Goal: Task Accomplishment & Management: Complete application form

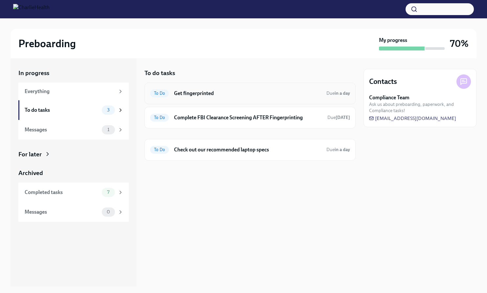
click at [192, 94] on h6 "Get fingerprinted" at bounding box center [247, 93] width 147 height 7
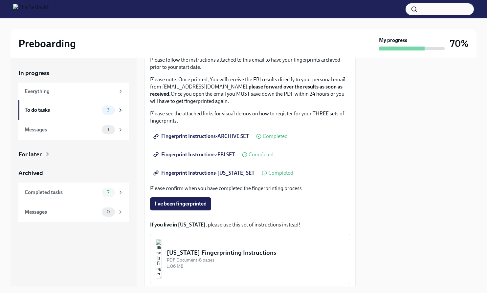
scroll to position [65, 0]
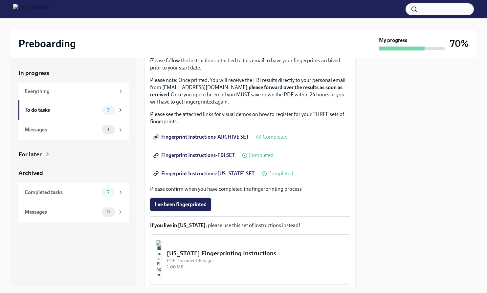
click at [191, 204] on span "I've been fingerprinted" at bounding box center [181, 204] width 52 height 7
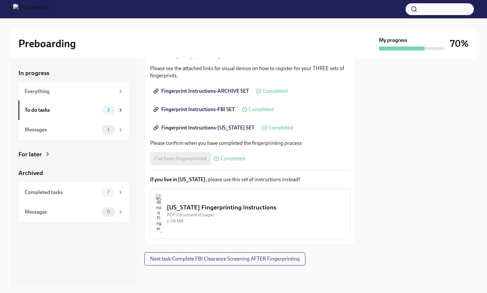
scroll to position [111, 0]
click at [196, 257] on span "Next task : Complete FBI Clearance Screening AFTER Fingerprinting" at bounding box center [225, 259] width 150 height 7
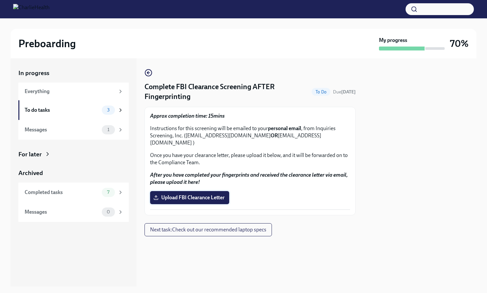
click at [195, 195] on span "Upload FBI Clearance Letter" at bounding box center [190, 198] width 70 height 7
click at [0, 0] on input "Upload FBI Clearance Letter" at bounding box center [0, 0] width 0 height 0
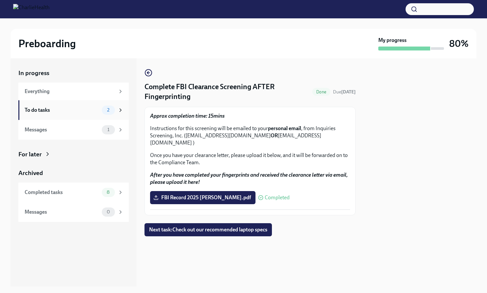
click at [44, 110] on div "To do tasks" at bounding box center [62, 110] width 74 height 7
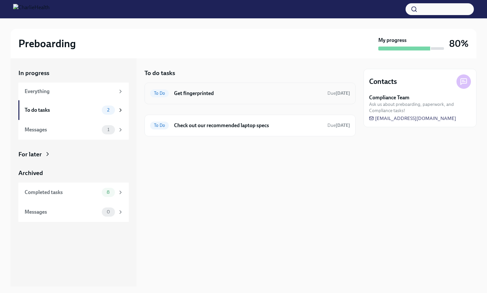
click at [200, 95] on h6 "Get fingerprinted" at bounding box center [248, 93] width 148 height 7
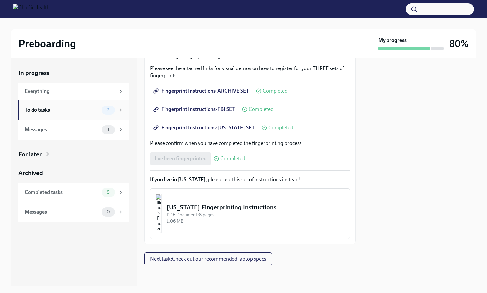
click at [77, 112] on div "To do tasks" at bounding box center [62, 110] width 74 height 7
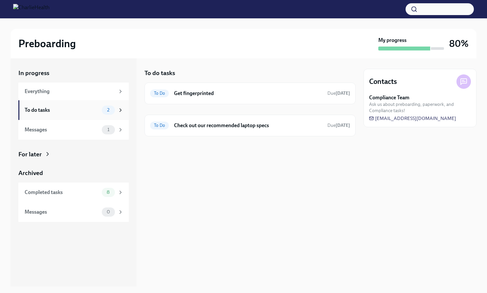
click at [72, 113] on div "To do tasks" at bounding box center [62, 110] width 74 height 7
click at [98, 110] on div "To do tasks" at bounding box center [62, 110] width 74 height 7
click at [214, 95] on h6 "Get fingerprinted" at bounding box center [248, 93] width 148 height 7
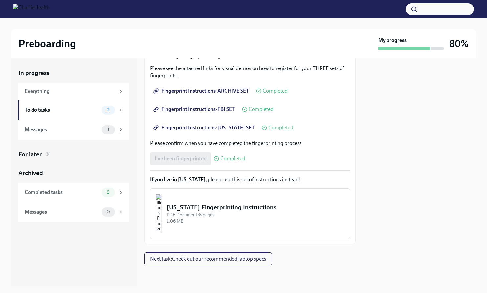
scroll to position [111, 0]
